Goal: Check status

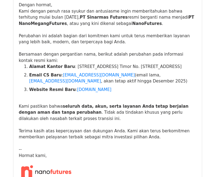
scroll to position [109, 0]
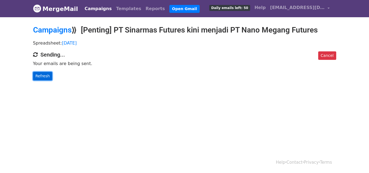
click at [45, 77] on link "Refresh" at bounding box center [42, 76] width 19 height 8
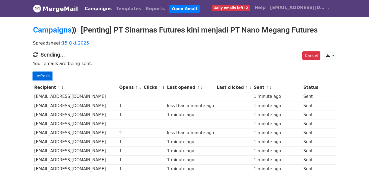
click at [39, 75] on link "Refresh" at bounding box center [42, 76] width 19 height 8
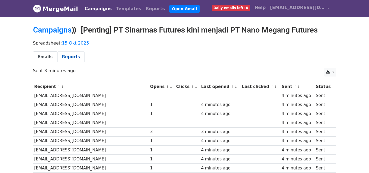
drag, startPoint x: 68, startPoint y: 57, endPoint x: 75, endPoint y: 57, distance: 7.9
click at [68, 57] on link "Reports" at bounding box center [70, 56] width 27 height 11
